Goal: Find specific page/section: Find specific page/section

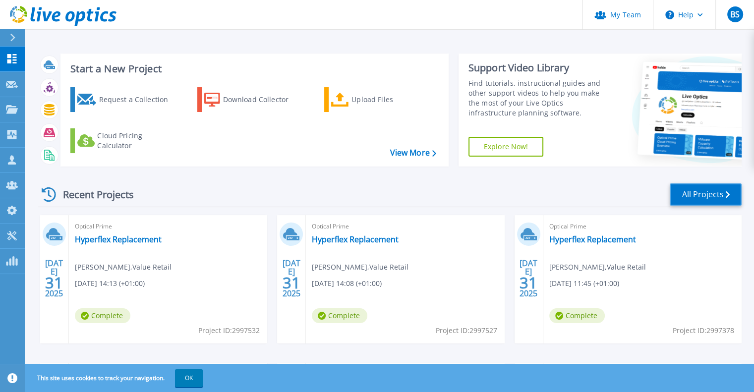
click at [701, 202] on link "All Projects" at bounding box center [706, 194] width 72 height 22
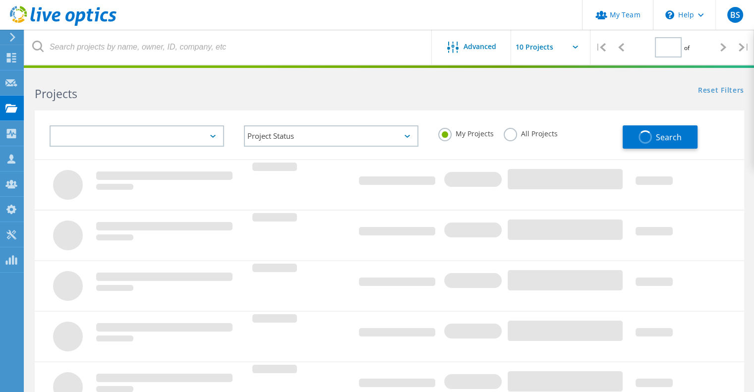
type input "1"
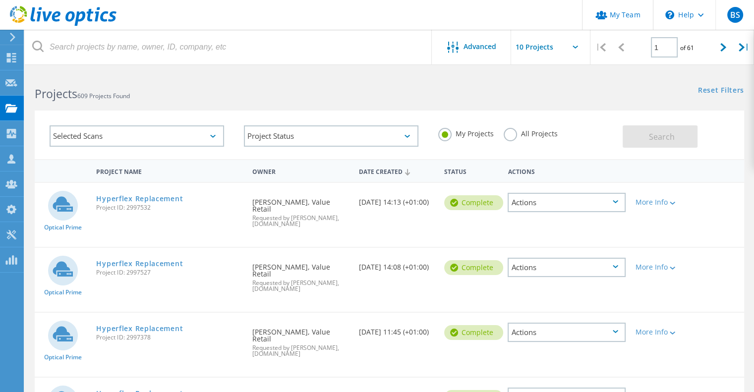
click at [512, 134] on label "All Projects" at bounding box center [531, 132] width 54 height 9
click at [0, 0] on input "All Projects" at bounding box center [0, 0] width 0 height 0
click at [674, 134] on button "Search" at bounding box center [660, 136] width 75 height 22
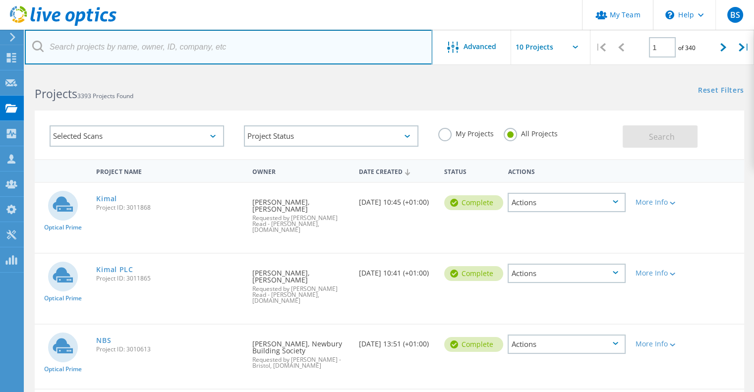
click at [131, 48] on input "text" at bounding box center [228, 47] width 407 height 35
type input "jisc"
